Goal: Task Accomplishment & Management: Manage account settings

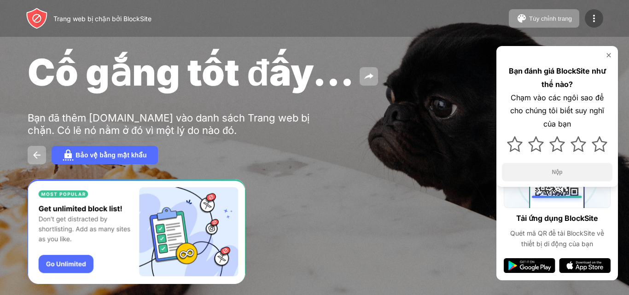
click at [591, 15] on img at bounding box center [594, 18] width 11 height 11
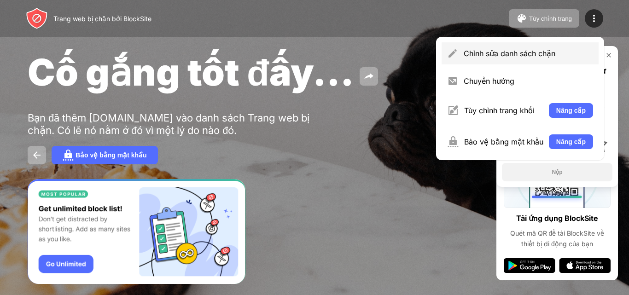
click at [533, 55] on font "Chỉnh sửa danh sách chặn" at bounding box center [510, 53] width 92 height 9
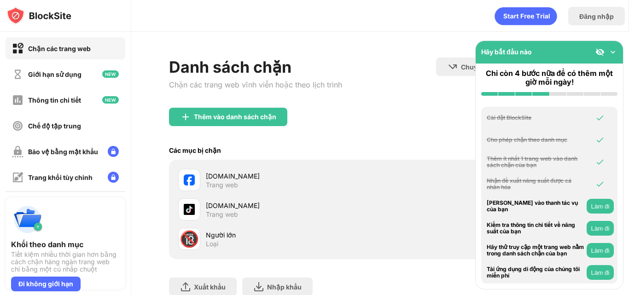
click at [252, 177] on div "[DOMAIN_NAME]" at bounding box center [293, 176] width 175 height 10
click at [226, 173] on font "[DOMAIN_NAME]" at bounding box center [233, 176] width 54 height 8
click at [187, 176] on img at bounding box center [189, 180] width 11 height 11
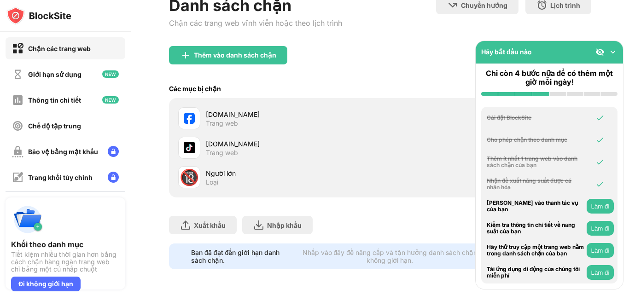
scroll to position [23, 0]
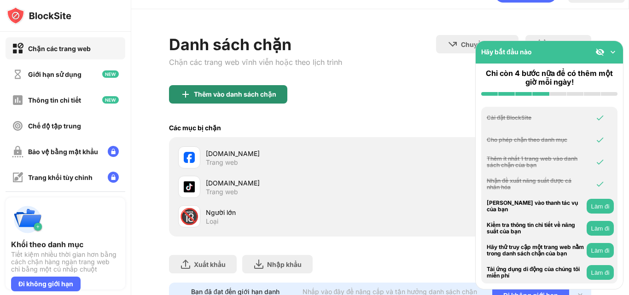
click at [244, 95] on font "Thêm vào danh sách chặn" at bounding box center [235, 94] width 82 height 8
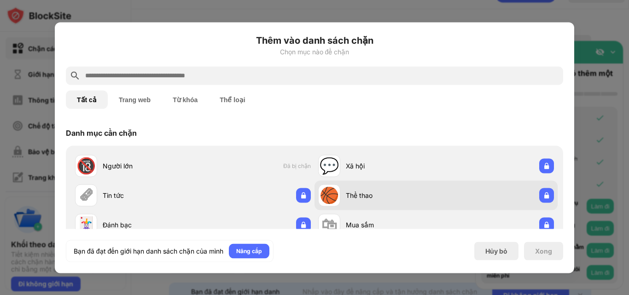
scroll to position [46, 0]
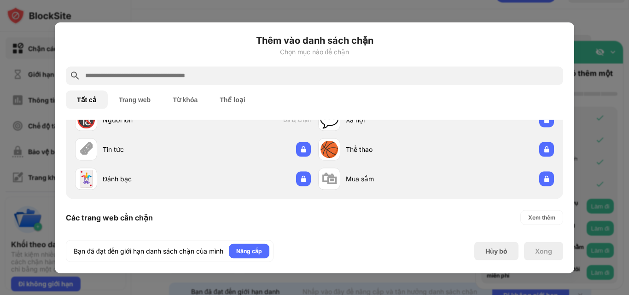
click at [126, 98] on font "Trang web" at bounding box center [135, 99] width 32 height 7
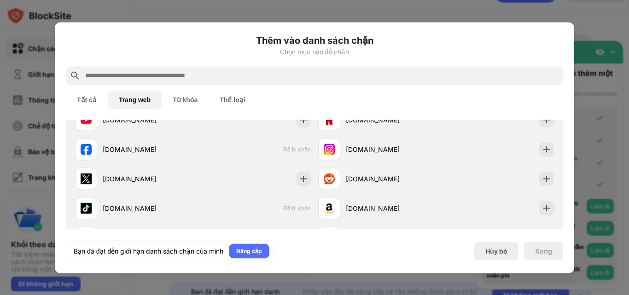
scroll to position [0, 0]
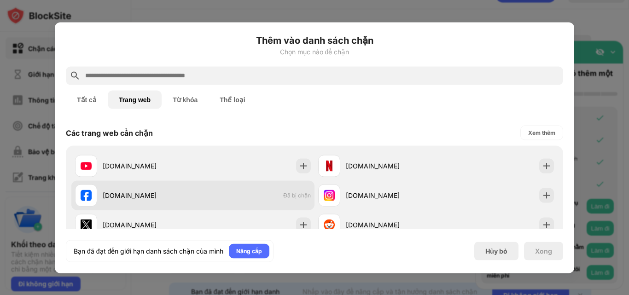
click at [285, 197] on font "Đã bị chặn" at bounding box center [297, 195] width 28 height 7
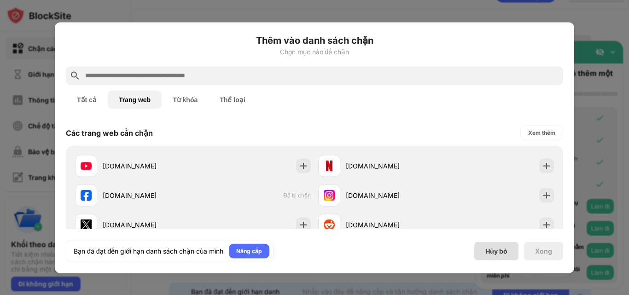
click at [497, 253] on font "Hủy bỏ" at bounding box center [497, 251] width 22 height 8
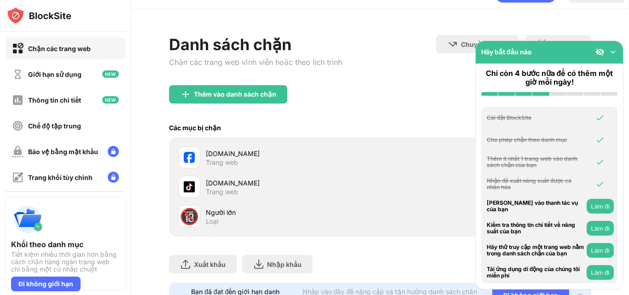
scroll to position [69, 0]
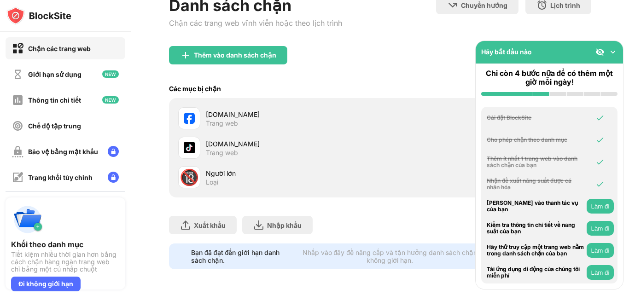
click at [216, 111] on font "[DOMAIN_NAME]" at bounding box center [233, 115] width 54 height 8
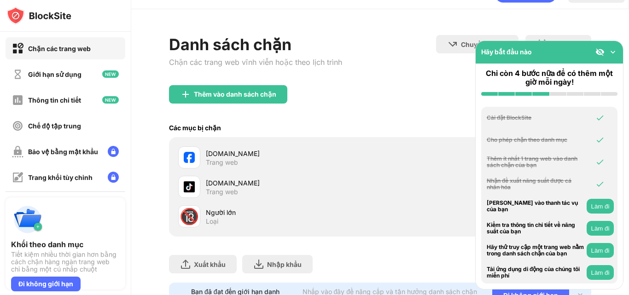
click at [614, 53] on img at bounding box center [613, 51] width 9 height 9
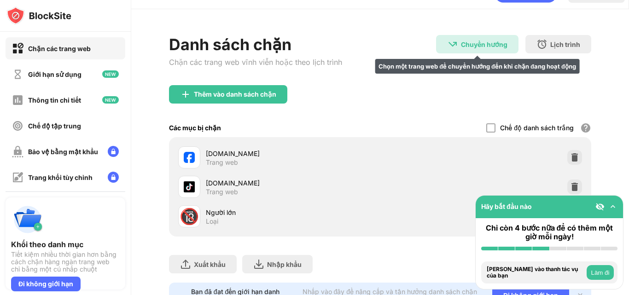
click at [474, 43] on font "Chuyển hướng" at bounding box center [484, 45] width 47 height 8
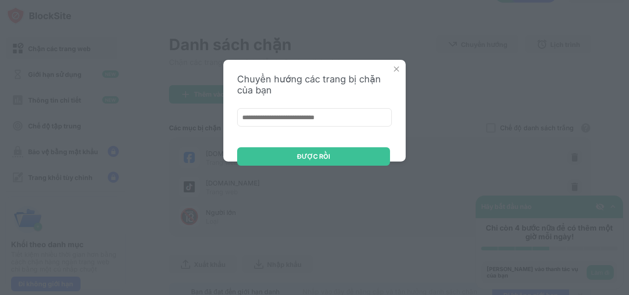
click at [395, 68] on img at bounding box center [396, 68] width 9 height 9
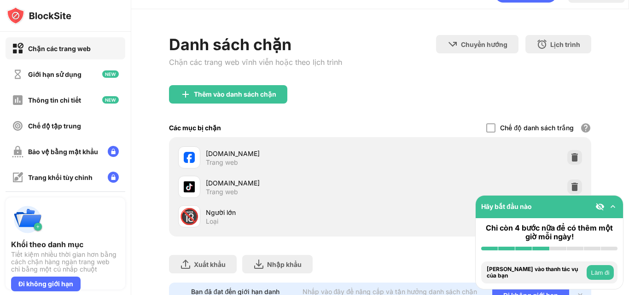
scroll to position [69, 0]
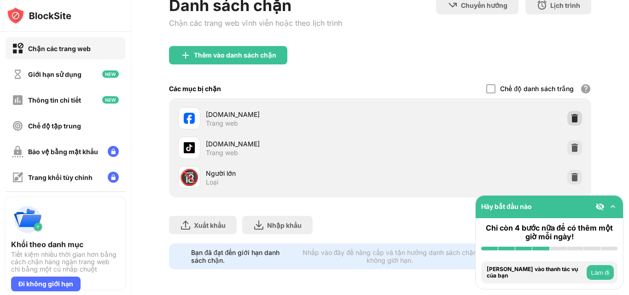
click at [570, 114] on img at bounding box center [574, 118] width 9 height 9
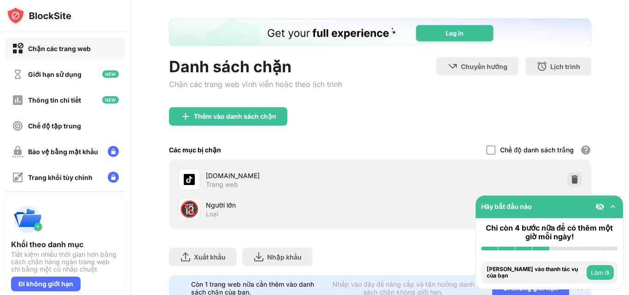
scroll to position [78, 0]
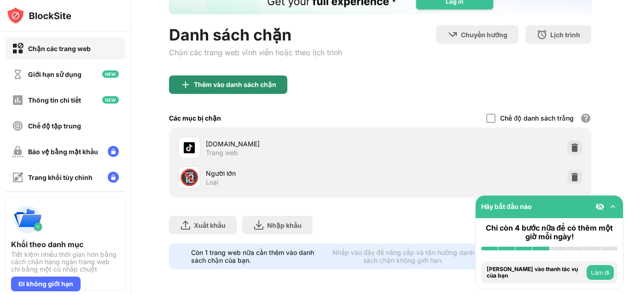
click at [233, 82] on div "Thêm vào danh sách chặn" at bounding box center [228, 85] width 118 height 18
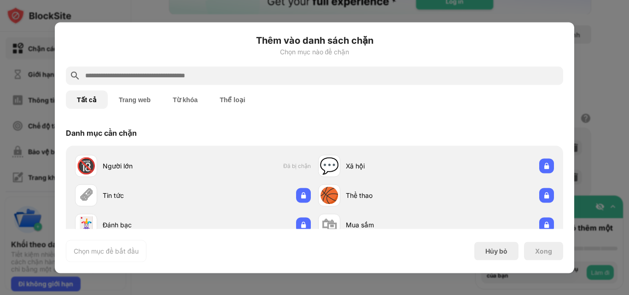
click at [132, 104] on button "Trang web" at bounding box center [135, 99] width 54 height 18
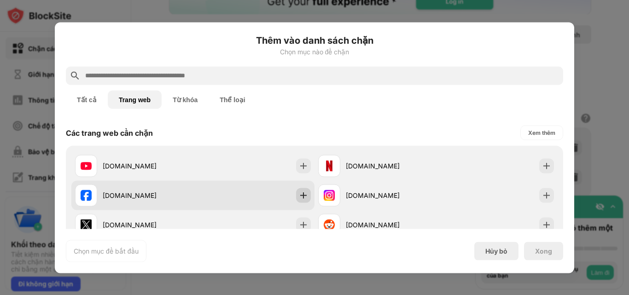
click at [299, 198] on img at bounding box center [303, 195] width 9 height 9
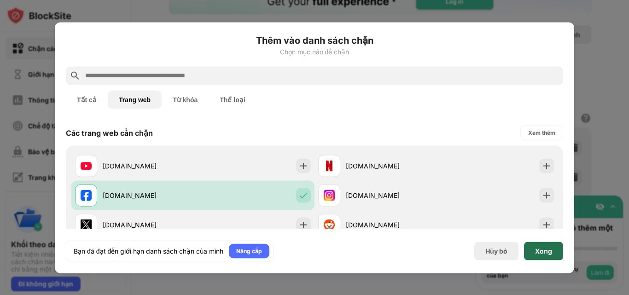
click at [549, 255] on div "Xong" at bounding box center [543, 251] width 39 height 18
